Goal: Transaction & Acquisition: Download file/media

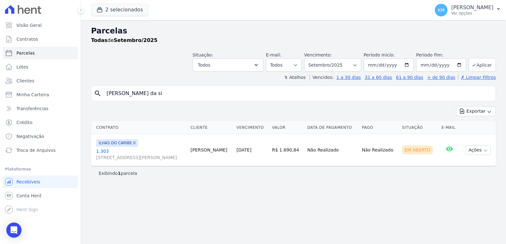
select select
click at [467, 9] on p "[PERSON_NAME]" at bounding box center [472, 7] width 42 height 6
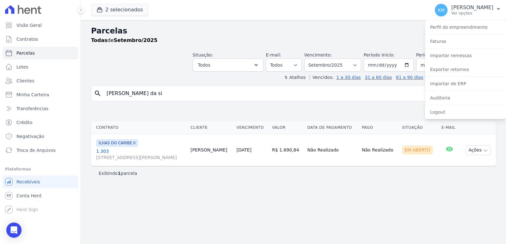
click at [84, 9] on button at bounding box center [80, 10] width 7 height 7
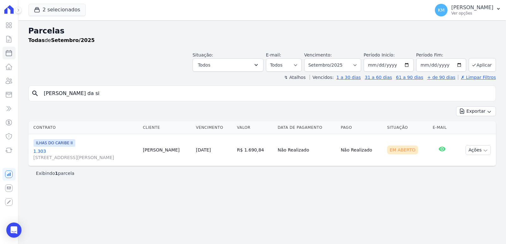
click at [83, 9] on div "2 selecionados CONSTRUTORA FONTANIVE LIMITADA [GEOGRAPHIC_DATA] [GEOGRAPHIC_DAT…" at bounding box center [227, 10] width 399 height 21
click at [61, 14] on button "2 selecionados" at bounding box center [56, 10] width 57 height 12
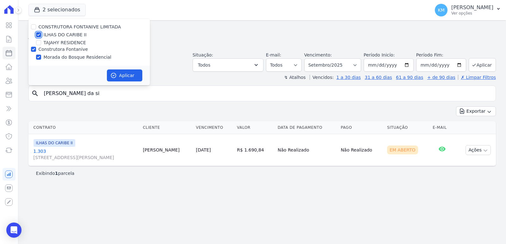
click at [38, 33] on input "ILHAS DO CARIBE II" at bounding box center [38, 34] width 5 height 5
checkbox input "false"
click at [130, 78] on button "Aplicar" at bounding box center [124, 76] width 35 height 12
select select
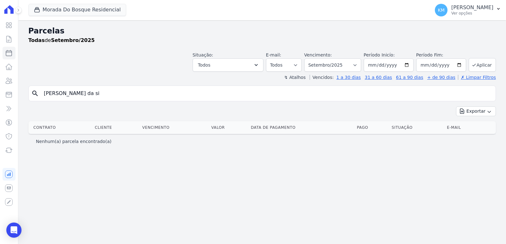
click at [9, 10] on icon at bounding box center [9, 9] width 13 height 9
click at [15, 10] on button at bounding box center [18, 10] width 7 height 7
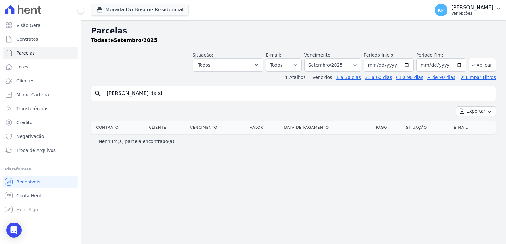
click at [451, 14] on p "Ver opções" at bounding box center [472, 13] width 42 height 5
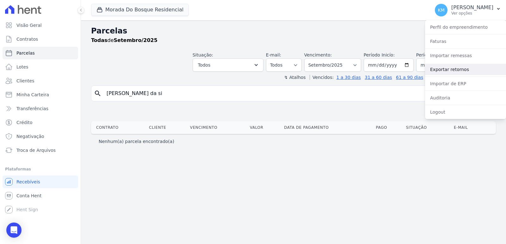
click at [459, 66] on link "Exportar retornos" at bounding box center [465, 69] width 81 height 11
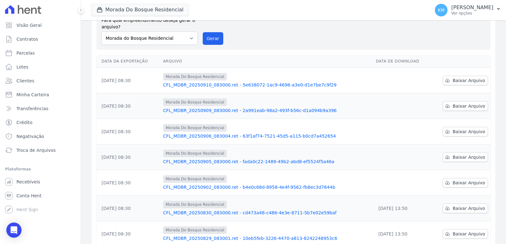
scroll to position [32, 0]
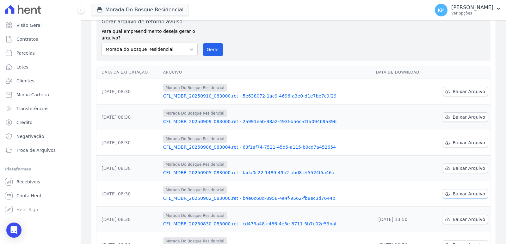
click at [475, 191] on span "Baixar Arquivo" at bounding box center [469, 194] width 33 height 6
click at [458, 167] on span "Baixar Arquivo" at bounding box center [469, 168] width 33 height 6
click at [453, 141] on span "Baixar Arquivo" at bounding box center [469, 143] width 33 height 6
click at [457, 114] on span "Baixar Arquivo" at bounding box center [469, 117] width 33 height 6
click at [468, 91] on span "Baixar Arquivo" at bounding box center [469, 92] width 33 height 6
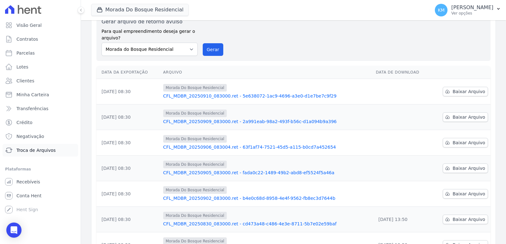
click at [45, 154] on link "Troca de Arquivos" at bounding box center [41, 150] width 76 height 13
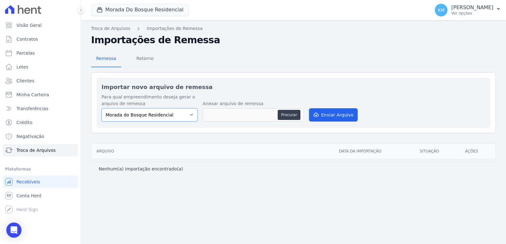
click at [164, 112] on select "Morada do Bosque Residencial" at bounding box center [150, 114] width 96 height 13
click at [168, 112] on select "Morada do Bosque Residencial" at bounding box center [150, 114] width 96 height 13
click at [29, 152] on span "Troca de Arquivos" at bounding box center [35, 150] width 39 height 6
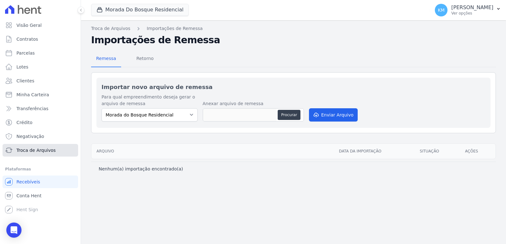
click at [30, 151] on span "Troca de Arquivos" at bounding box center [35, 150] width 39 height 6
click at [82, 8] on button at bounding box center [80, 10] width 7 height 7
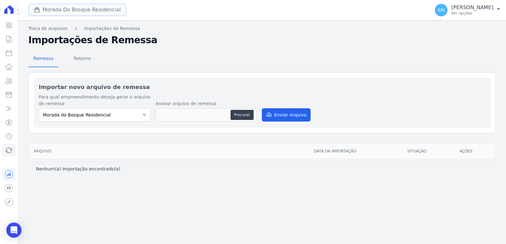
drag, startPoint x: 112, startPoint y: 6, endPoint x: 108, endPoint y: 8, distance: 4.6
click at [110, 6] on button "Morada Do Bosque Residencial" at bounding box center [77, 10] width 98 height 12
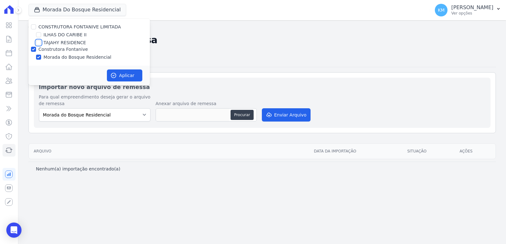
click at [38, 43] on input "TAJAHY RESIDENCE" at bounding box center [38, 42] width 5 height 5
checkbox input "true"
click at [42, 33] on div "ILHAS DO CARIBE II" at bounding box center [88, 35] width 121 height 7
click at [40, 34] on div "ILHAS DO CARIBE II" at bounding box center [88, 35] width 121 height 7
click at [39, 34] on input "ILHAS DO CARIBE II" at bounding box center [38, 34] width 5 height 5
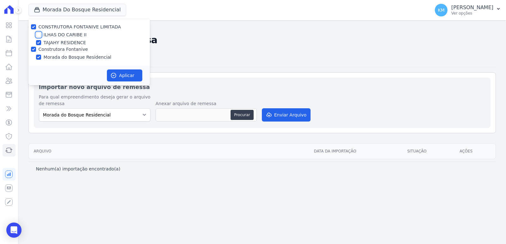
checkbox input "true"
click at [39, 43] on input "TAJAHY RESIDENCE" at bounding box center [38, 42] width 5 height 5
checkbox input "false"
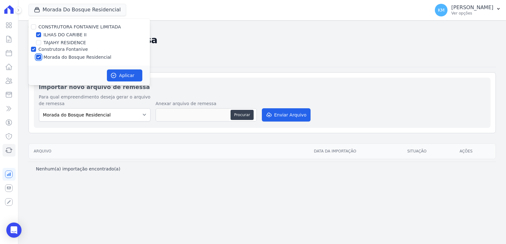
click at [40, 56] on input "Morada do Bosque Residencial" at bounding box center [38, 57] width 5 height 5
checkbox input "false"
click at [124, 79] on button "Aplicar" at bounding box center [124, 76] width 35 height 12
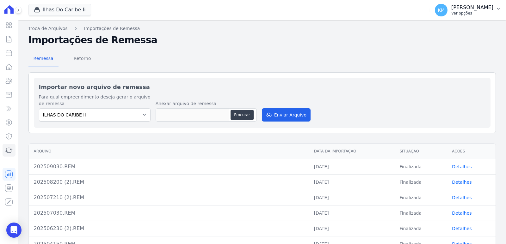
click at [451, 5] on p "[PERSON_NAME]" at bounding box center [472, 7] width 42 height 6
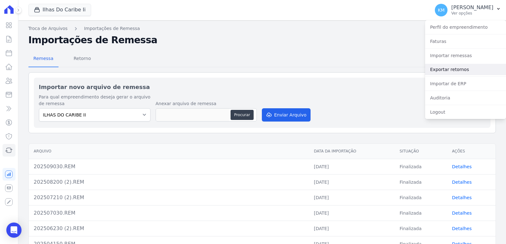
click at [449, 72] on link "Exportar retornos" at bounding box center [465, 69] width 81 height 11
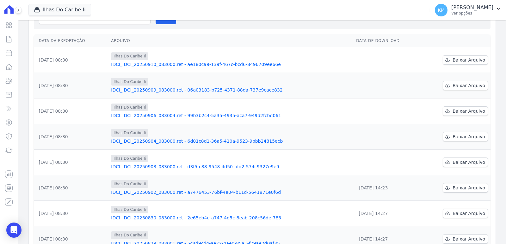
scroll to position [32, 0]
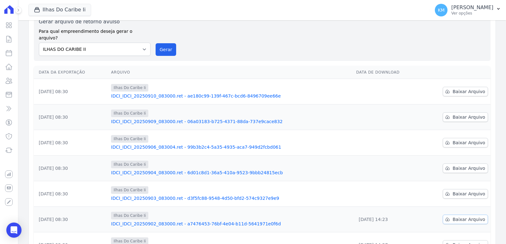
click at [474, 217] on span "Baixar Arquivo" at bounding box center [469, 220] width 33 height 6
click at [461, 191] on span "Baixar Arquivo" at bounding box center [469, 194] width 33 height 6
click at [467, 165] on span "Baixar Arquivo" at bounding box center [469, 168] width 33 height 6
click at [459, 140] on span "Baixar Arquivo" at bounding box center [469, 143] width 33 height 6
click at [459, 114] on span "Baixar Arquivo" at bounding box center [469, 117] width 33 height 6
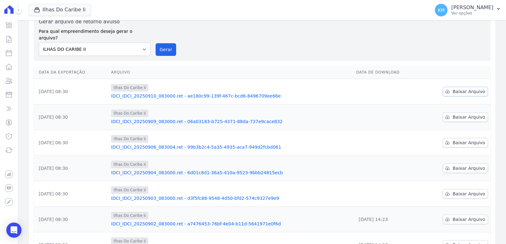
click at [472, 89] on span "Baixar Arquivo" at bounding box center [469, 92] width 33 height 6
click at [9, 7] on icon at bounding box center [8, 9] width 9 height 9
click at [17, 11] on icon at bounding box center [18, 10] width 4 height 4
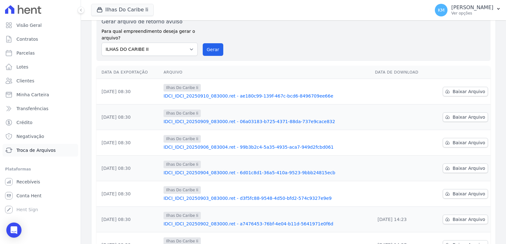
click at [35, 151] on span "Troca de Arquivos" at bounding box center [35, 150] width 39 height 6
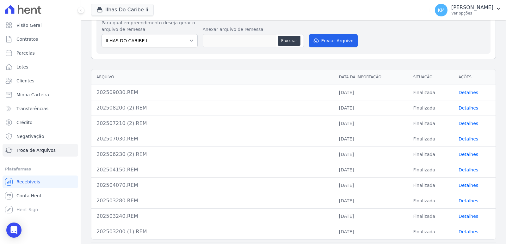
scroll to position [63, 0]
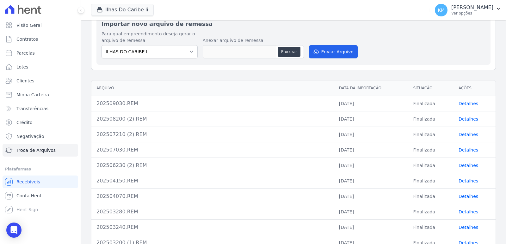
click at [466, 105] on link "Detalhes" at bounding box center [469, 103] width 20 height 5
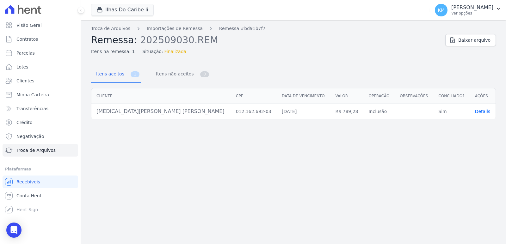
click at [475, 112] on span "Details" at bounding box center [482, 111] width 15 height 5
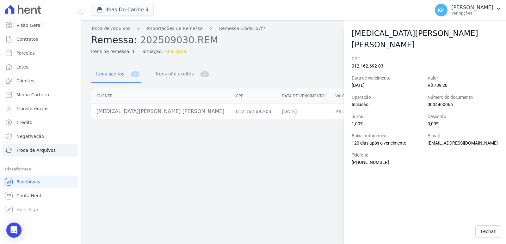
drag, startPoint x: 90, startPoint y: 202, endPoint x: 77, endPoint y: 174, distance: 31.1
click at [91, 201] on div "Troca de Arquivos Importações de Remessa Remessa #bd91b7f7 Remessa: 202509030.R…" at bounding box center [293, 132] width 425 height 224
drag, startPoint x: 294, startPoint y: 80, endPoint x: 227, endPoint y: 74, distance: 67.9
click at [293, 79] on div "Itens aceitos 1 Itens não aceitos 0" at bounding box center [293, 74] width 405 height 17
click at [451, 15] on p "Ver opções" at bounding box center [472, 13] width 42 height 5
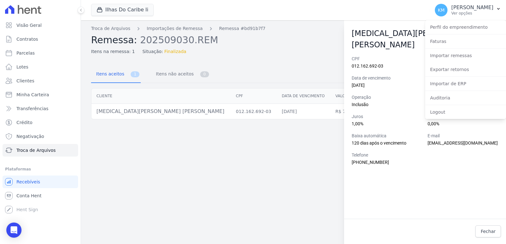
click at [152, 99] on th "Cliente" at bounding box center [160, 96] width 139 height 15
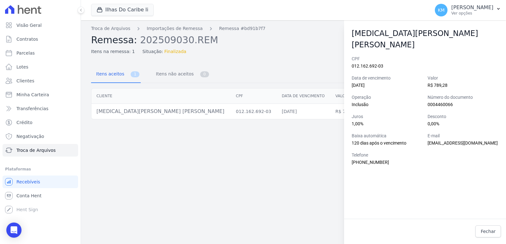
click at [306, 47] on div "Itens na remessa: 1 Situação: Finalizada" at bounding box center [265, 50] width 349 height 9
click at [491, 231] on span "Fechar" at bounding box center [488, 232] width 15 height 6
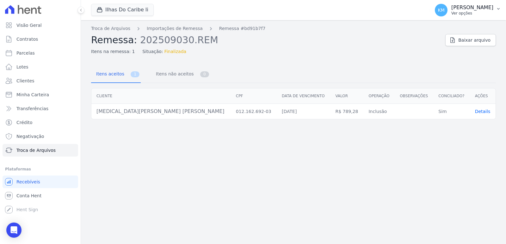
click at [451, 11] on p "Ver opções" at bounding box center [472, 13] width 42 height 5
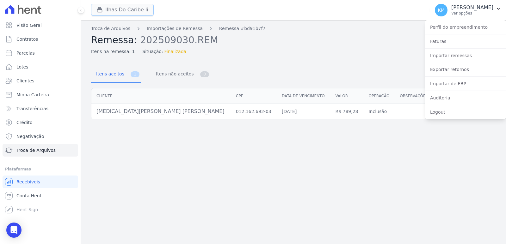
drag, startPoint x: 94, startPoint y: 12, endPoint x: 115, endPoint y: 11, distance: 20.6
click at [94, 11] on button "Ilhas Do Caribe Ii" at bounding box center [122, 10] width 63 height 12
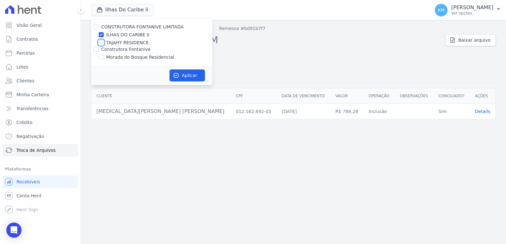
click at [102, 43] on input "TAJAHY RESIDENCE" at bounding box center [101, 42] width 5 height 5
checkbox input "true"
click at [100, 35] on input "ILHAS DO CARIBE II" at bounding box center [101, 34] width 5 height 5
checkbox input "false"
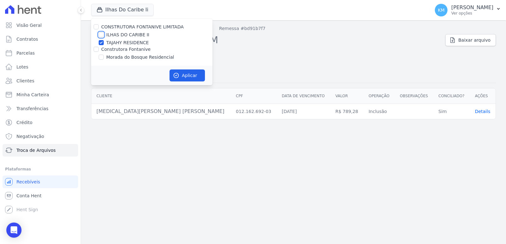
checkbox input "false"
click at [199, 77] on button "Aplicar" at bounding box center [187, 76] width 35 height 12
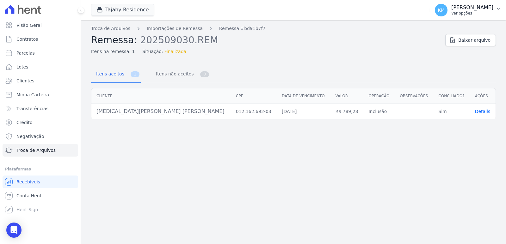
click at [461, 9] on p "[PERSON_NAME]" at bounding box center [472, 7] width 42 height 6
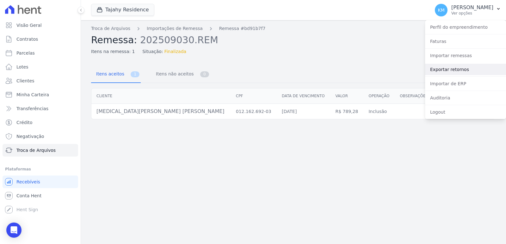
click at [439, 68] on link "Exportar retornos" at bounding box center [465, 69] width 81 height 11
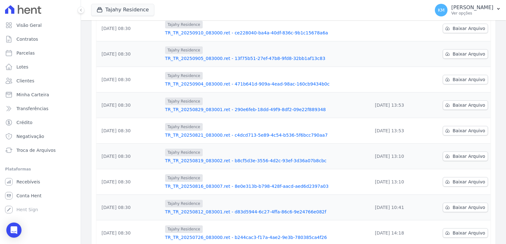
scroll to position [63, 0]
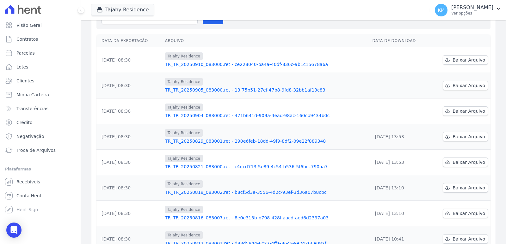
click at [266, 42] on th "Arquivo" at bounding box center [266, 40] width 207 height 13
click at [474, 111] on span "Baixar Arquivo" at bounding box center [469, 111] width 33 height 6
click at [462, 84] on span "Baixar Arquivo" at bounding box center [469, 86] width 33 height 6
click at [492, 75] on div "Data da Exportação [GEOGRAPHIC_DATA] Data de Download [DATE] 08:30 [GEOGRAPHIC_…" at bounding box center [293, 169] width 414 height 274
drag, startPoint x: 462, startPoint y: 54, endPoint x: 463, endPoint y: 60, distance: 6.7
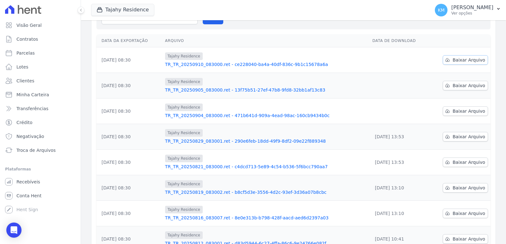
click at [462, 54] on td "Baixar Arquivo" at bounding box center [459, 60] width 61 height 26
drag, startPoint x: 467, startPoint y: 91, endPoint x: 462, endPoint y: 88, distance: 5.5
click at [465, 91] on td "Baixar Arquivo" at bounding box center [459, 86] width 61 height 26
click at [462, 88] on span "Baixar Arquivo" at bounding box center [469, 86] width 33 height 6
click at [469, 61] on span "Baixar Arquivo" at bounding box center [469, 60] width 33 height 6
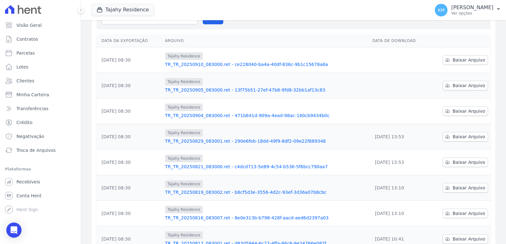
drag, startPoint x: 237, startPoint y: 43, endPoint x: 206, endPoint y: 5, distance: 49.0
click at [234, 43] on th "Arquivo" at bounding box center [266, 40] width 207 height 13
